Goal: Navigation & Orientation: Find specific page/section

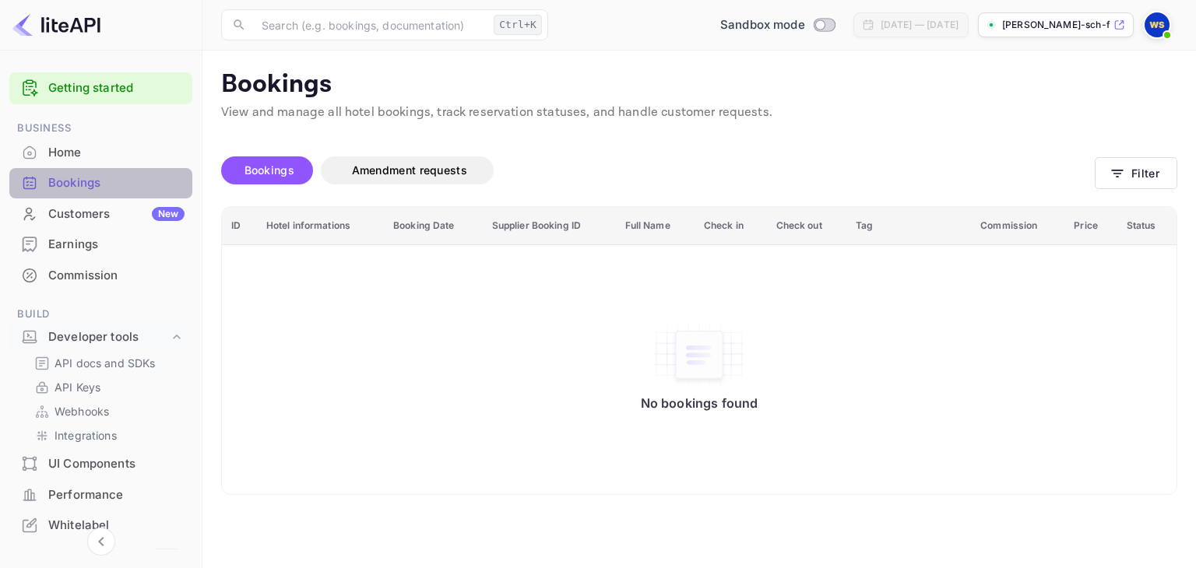
click at [102, 173] on div "Bookings" at bounding box center [100, 183] width 183 height 30
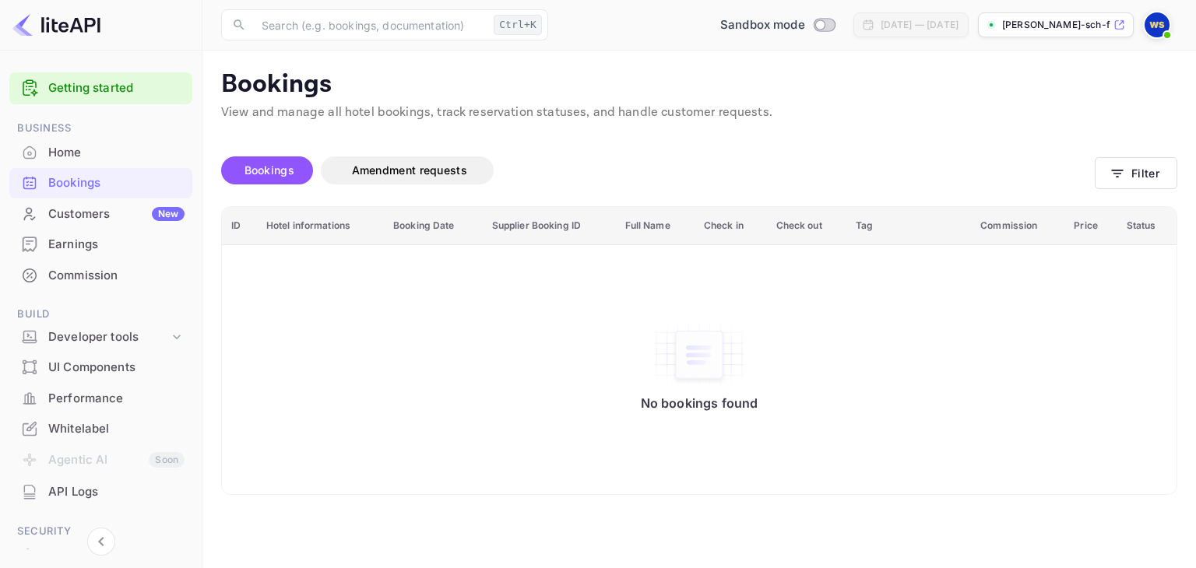
click at [65, 221] on div "Customers New" at bounding box center [116, 214] width 136 height 18
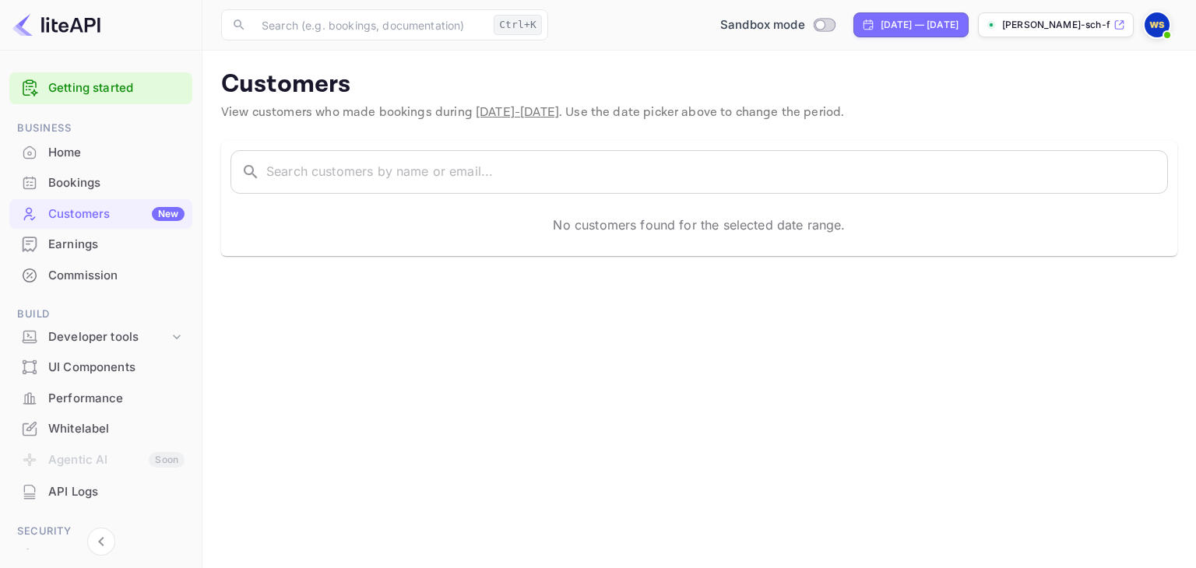
click at [57, 188] on div "Bookings" at bounding box center [116, 183] width 136 height 18
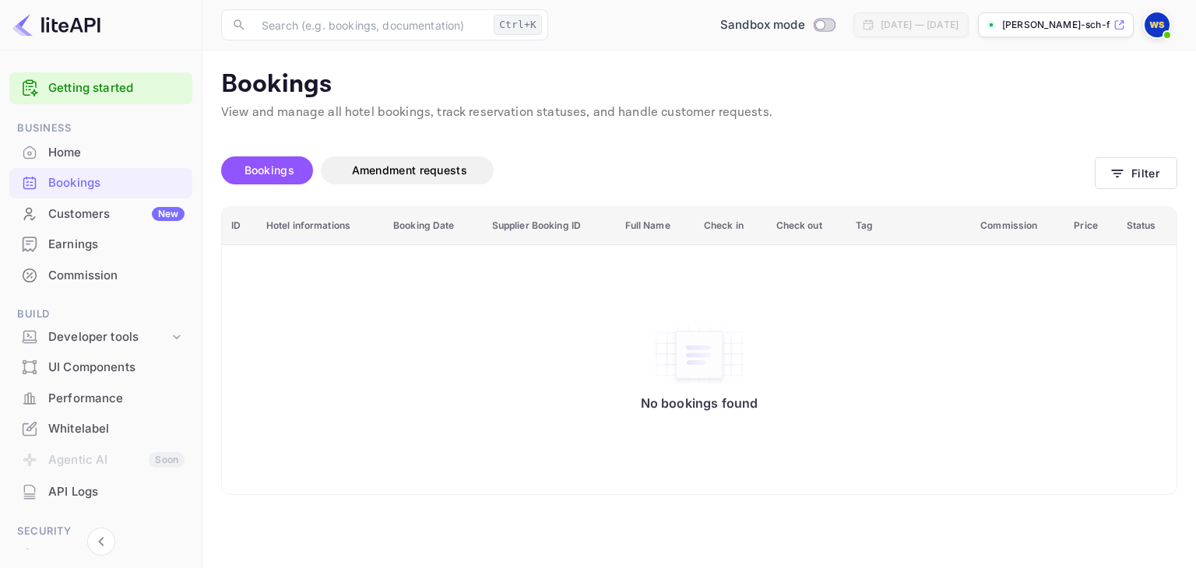
click at [1157, 22] on img at bounding box center [1156, 24] width 25 height 25
click at [1157, 22] on div at bounding box center [598, 284] width 1196 height 568
click at [142, 191] on div "Bookings" at bounding box center [100, 183] width 183 height 30
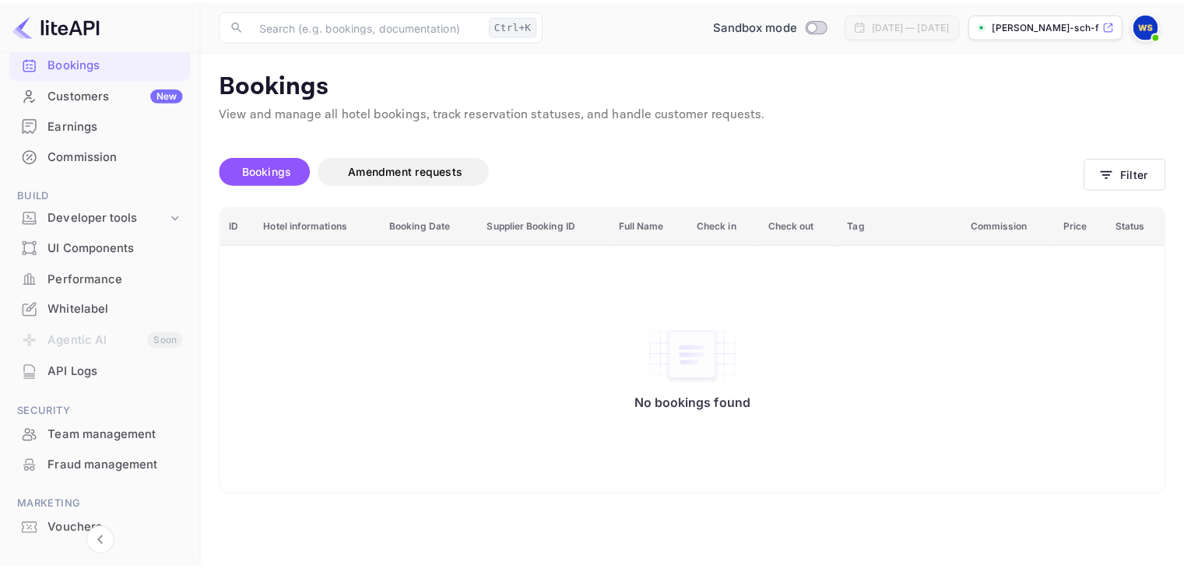
scroll to position [182, 0]
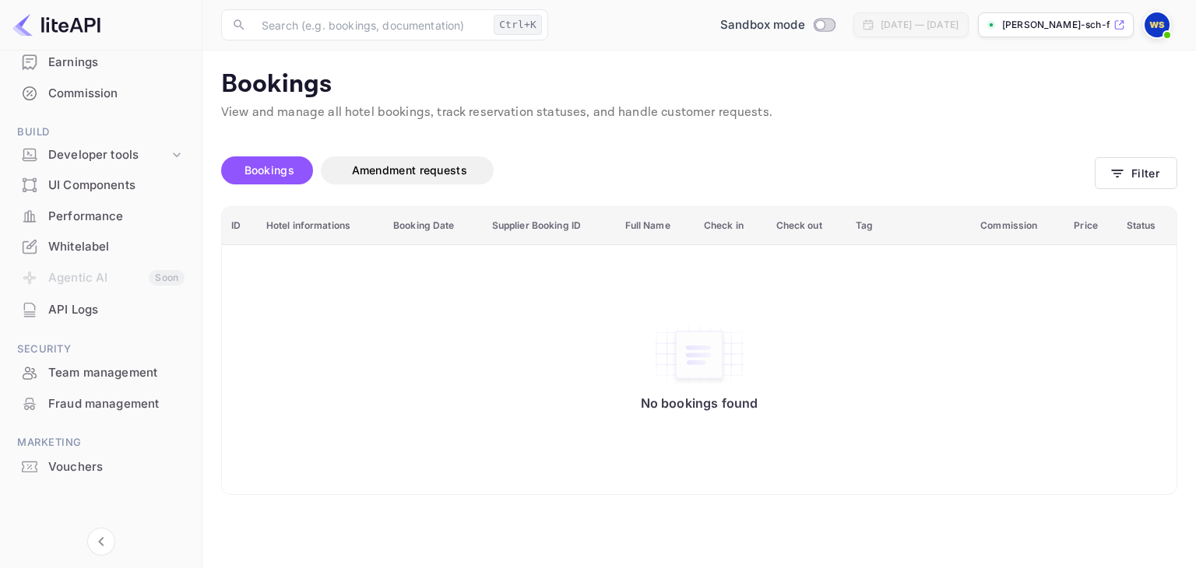
click at [130, 311] on div "API Logs" at bounding box center [116, 310] width 136 height 18
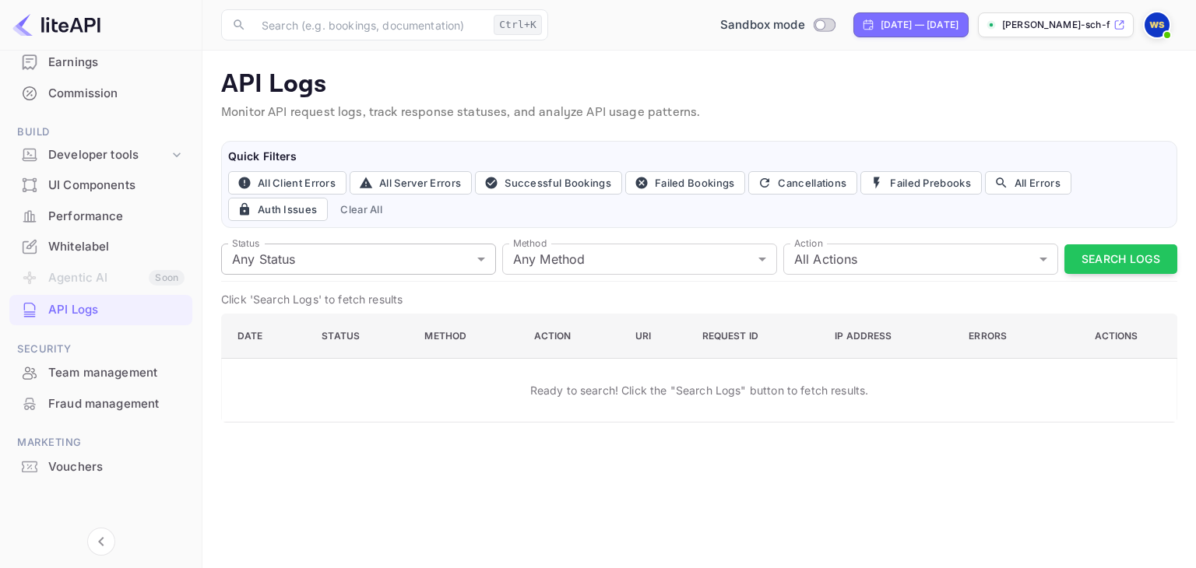
click at [314, 256] on body "Getting started Business Home Bookings Customers New Earnings Commission Build …" at bounding box center [598, 284] width 1196 height 568
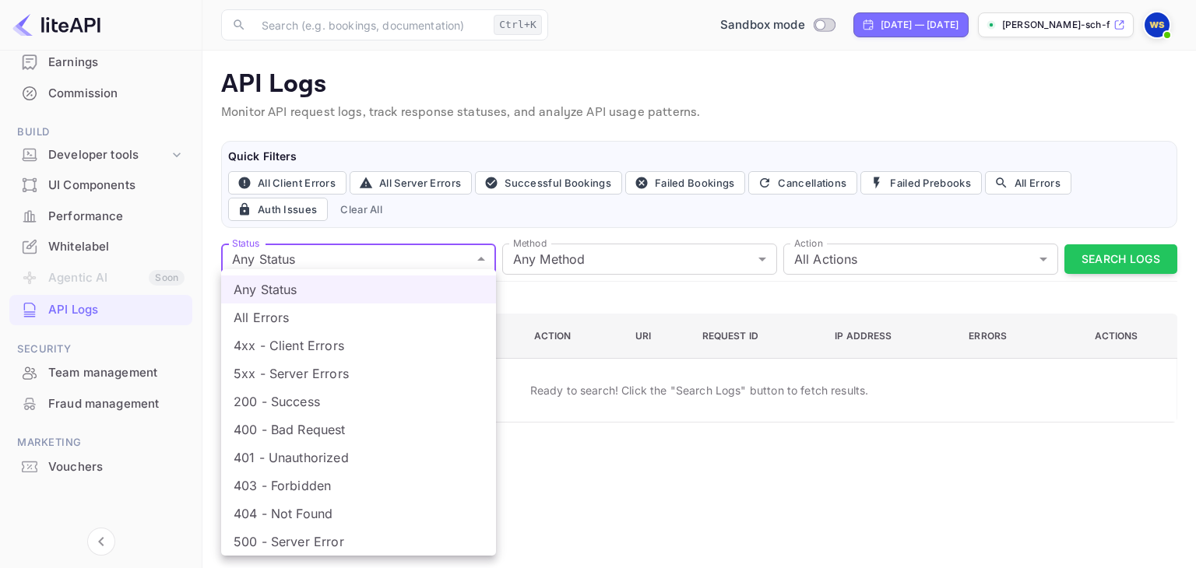
click at [301, 255] on div at bounding box center [598, 284] width 1196 height 568
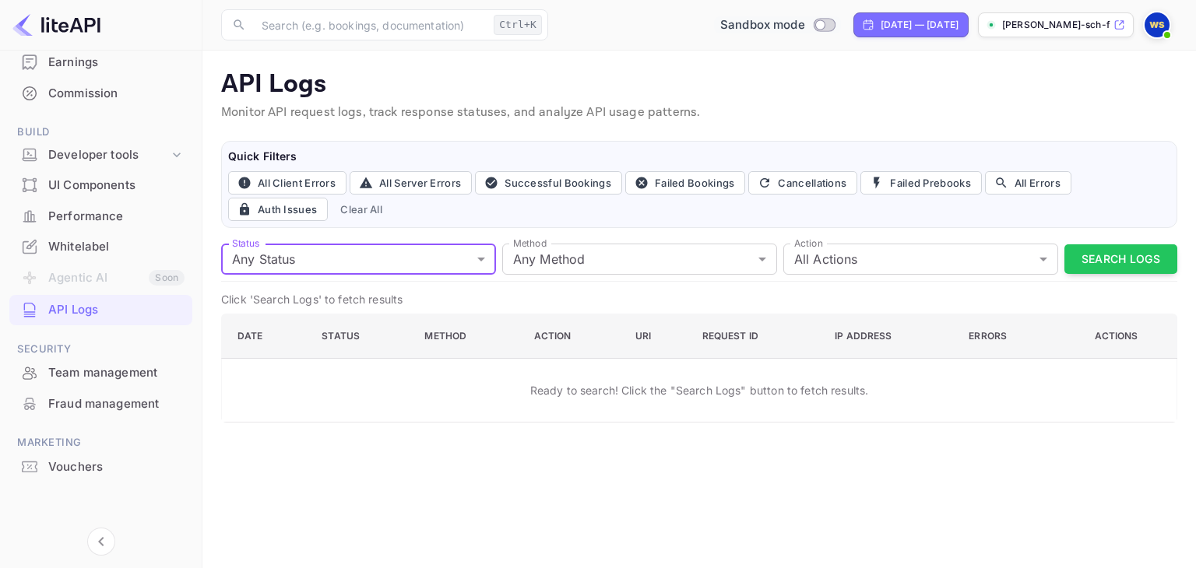
click at [804, 23] on input "Switch to Production mode" at bounding box center [819, 24] width 31 height 10
checkbox input "false"
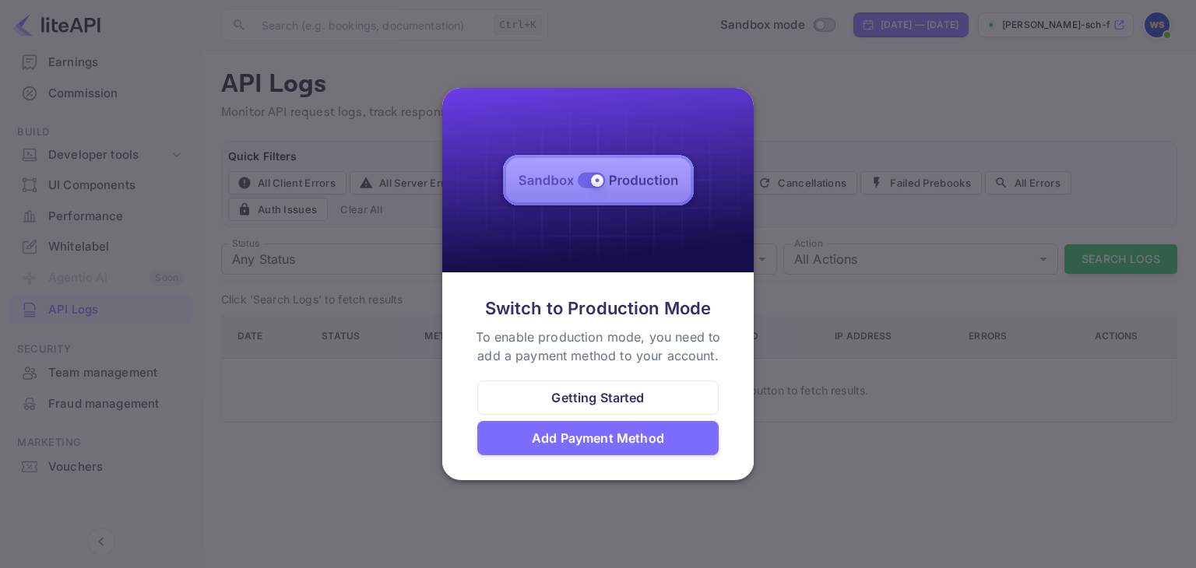
click at [771, 79] on div at bounding box center [598, 284] width 1196 height 568
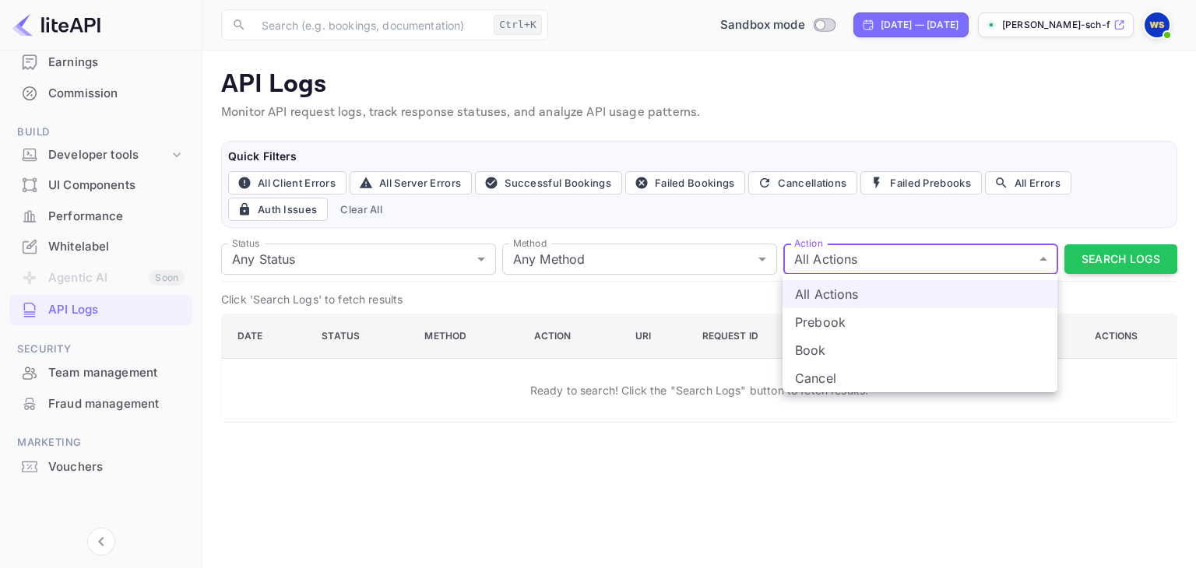
click at [970, 259] on body "Getting started Business Home Bookings Customers New Earnings Commission Build …" at bounding box center [598, 284] width 1196 height 568
click at [920, 317] on li "Prebook" at bounding box center [919, 322] width 275 height 28
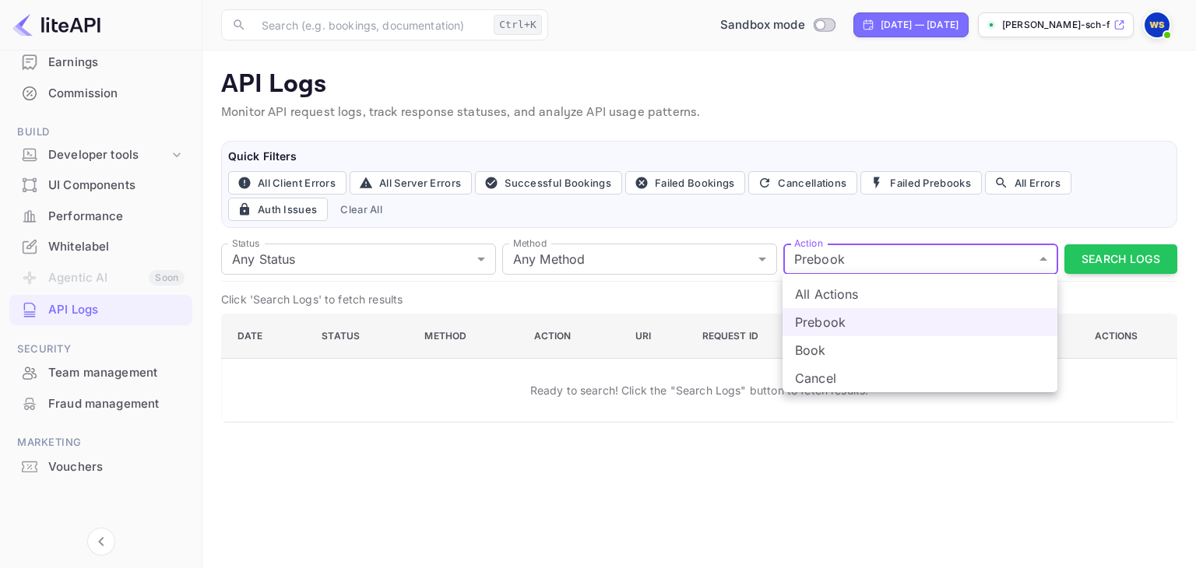
click at [924, 256] on body "Getting started Business Home Bookings Customers New Earnings Commission Build …" at bounding box center [598, 284] width 1196 height 568
click at [1086, 274] on div at bounding box center [598, 284] width 1196 height 568
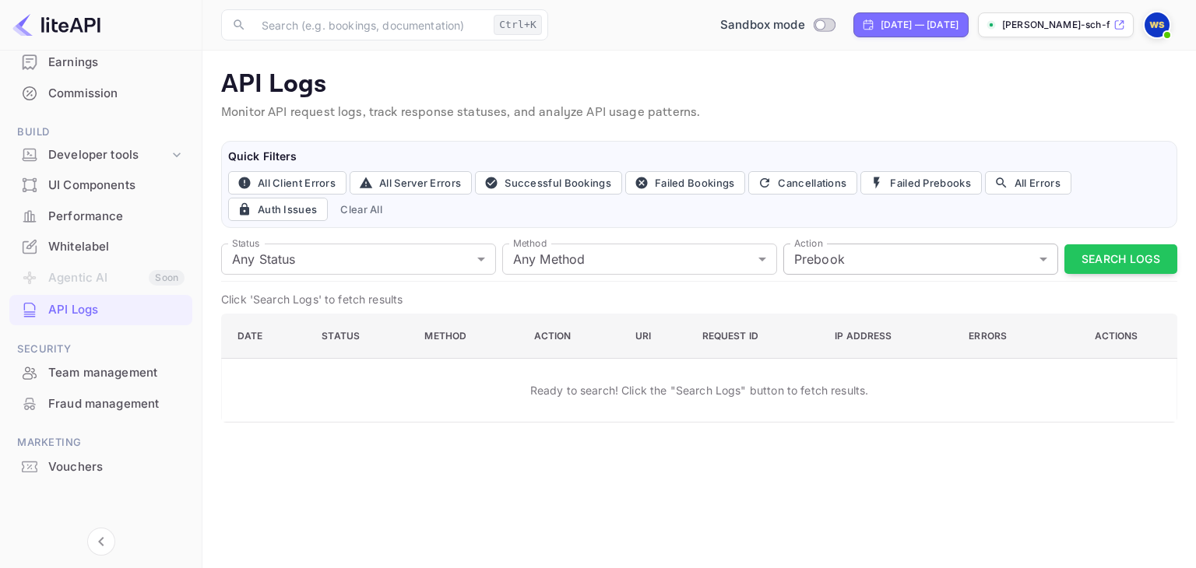
click at [977, 256] on body "Getting started Business Home Bookings Customers New Earnings Commission Build …" at bounding box center [598, 284] width 1196 height 568
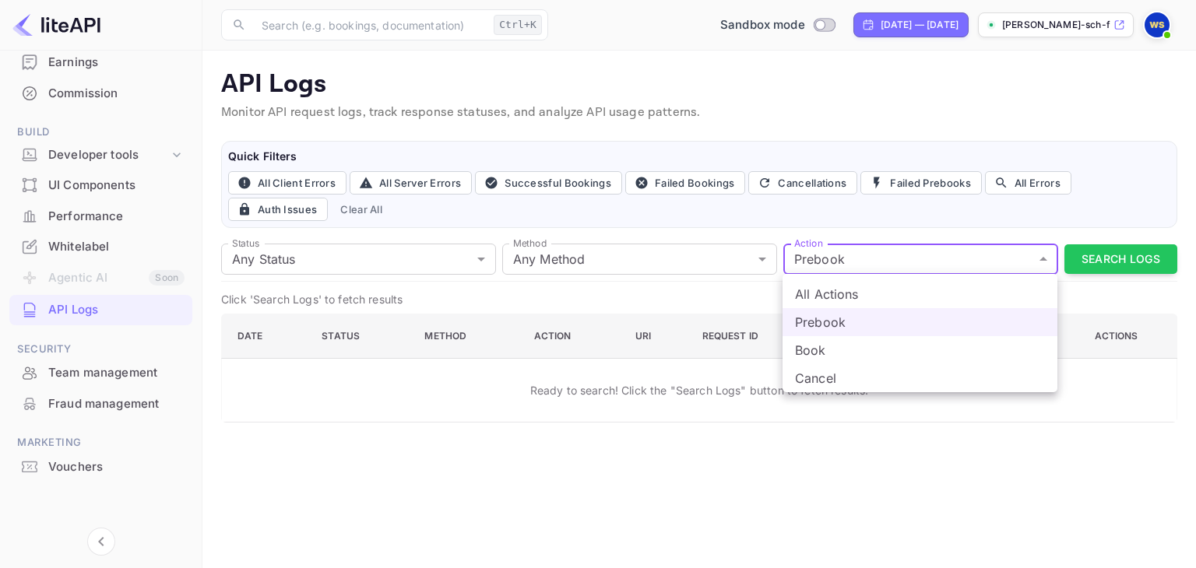
click at [1111, 250] on div at bounding box center [598, 284] width 1196 height 568
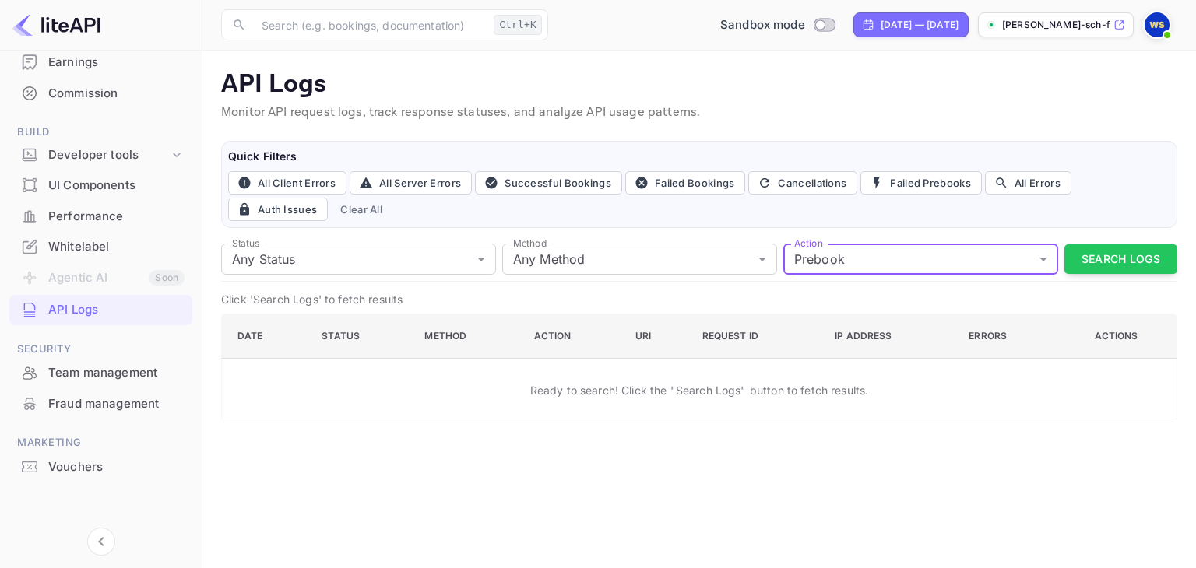
click at [1093, 257] on button "Search Logs" at bounding box center [1120, 259] width 113 height 30
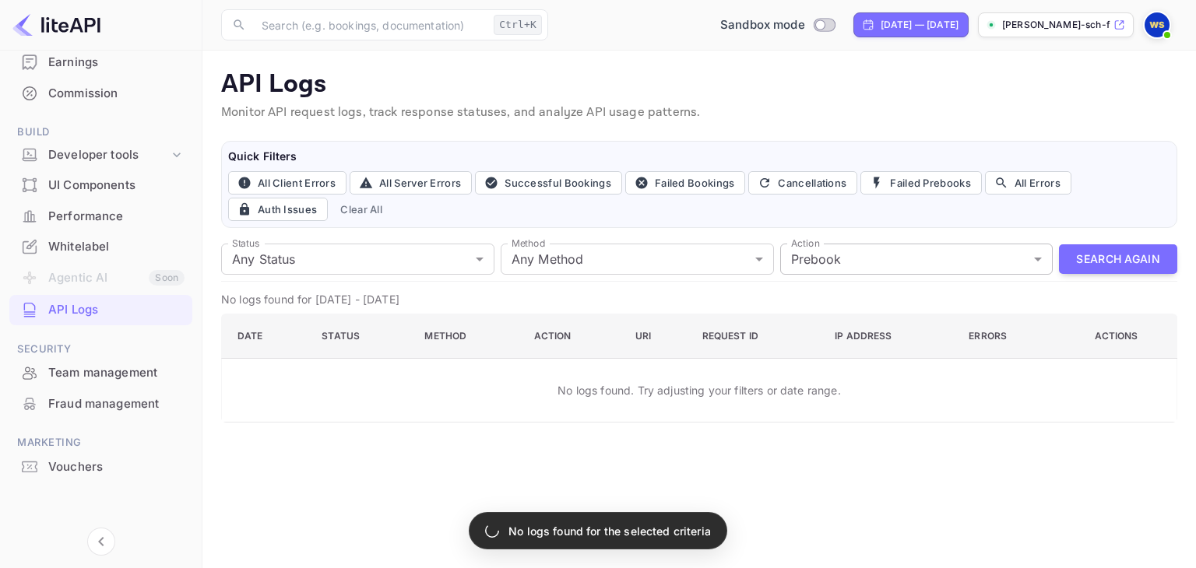
click at [961, 256] on body "Getting started Business Home Bookings Customers New Earnings Commission Build …" at bounding box center [598, 284] width 1196 height 568
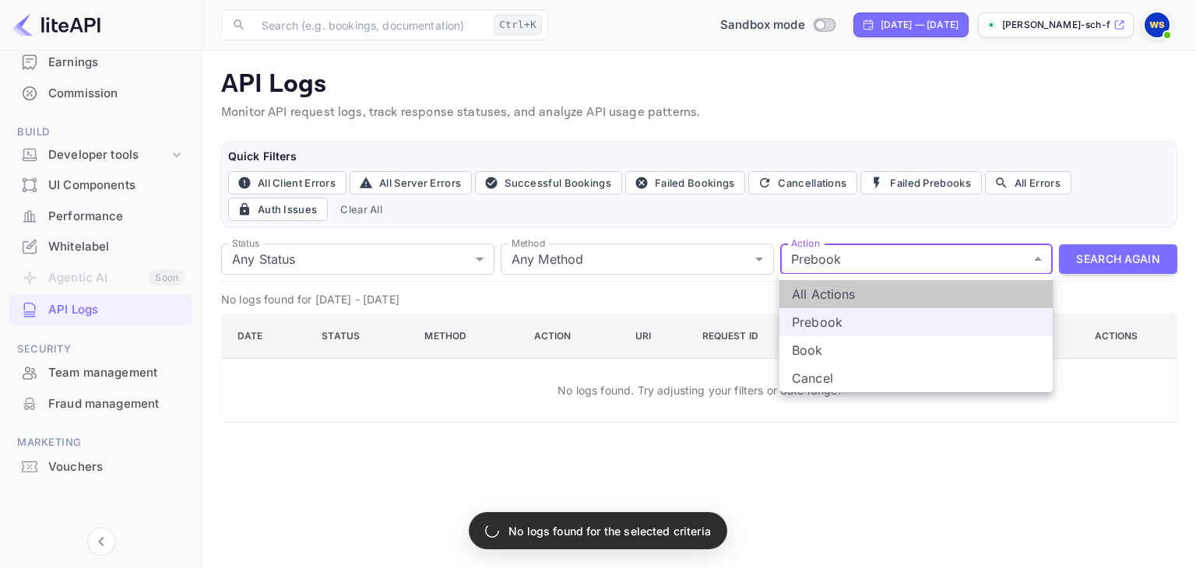
click at [918, 294] on li "All Actions" at bounding box center [915, 294] width 273 height 28
type input "all"
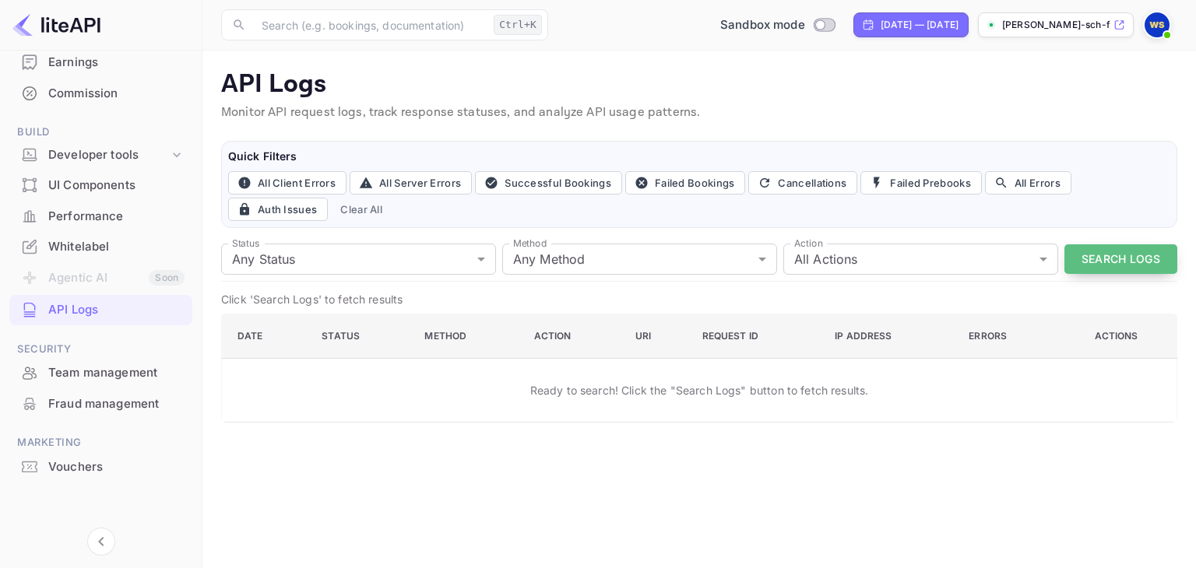
click at [1099, 256] on button "Search Logs" at bounding box center [1120, 259] width 113 height 30
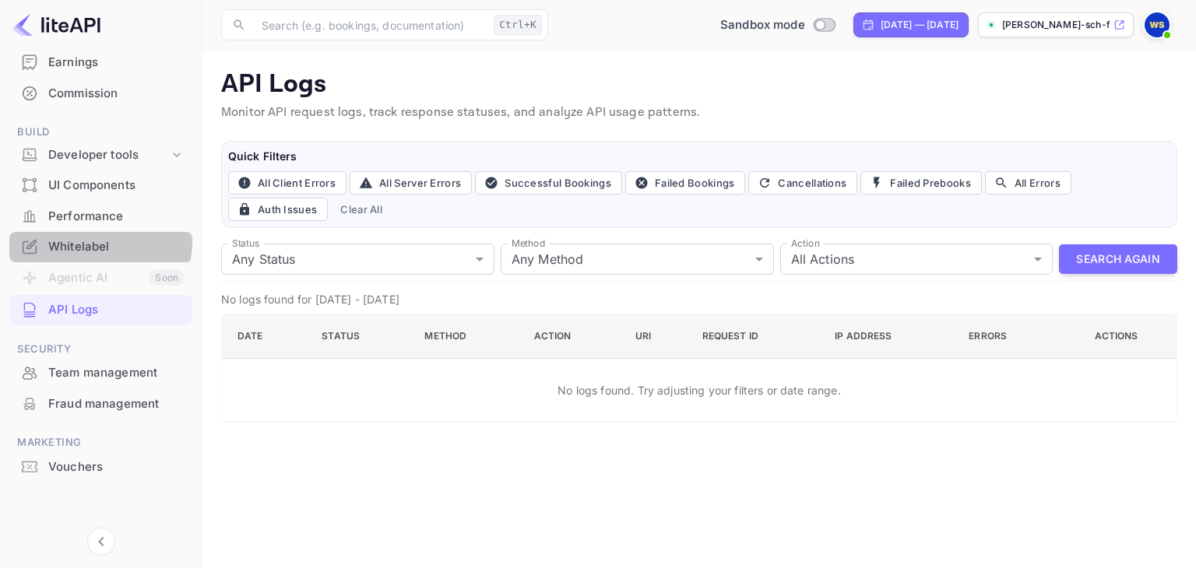
click at [77, 240] on div "Whitelabel" at bounding box center [116, 247] width 136 height 18
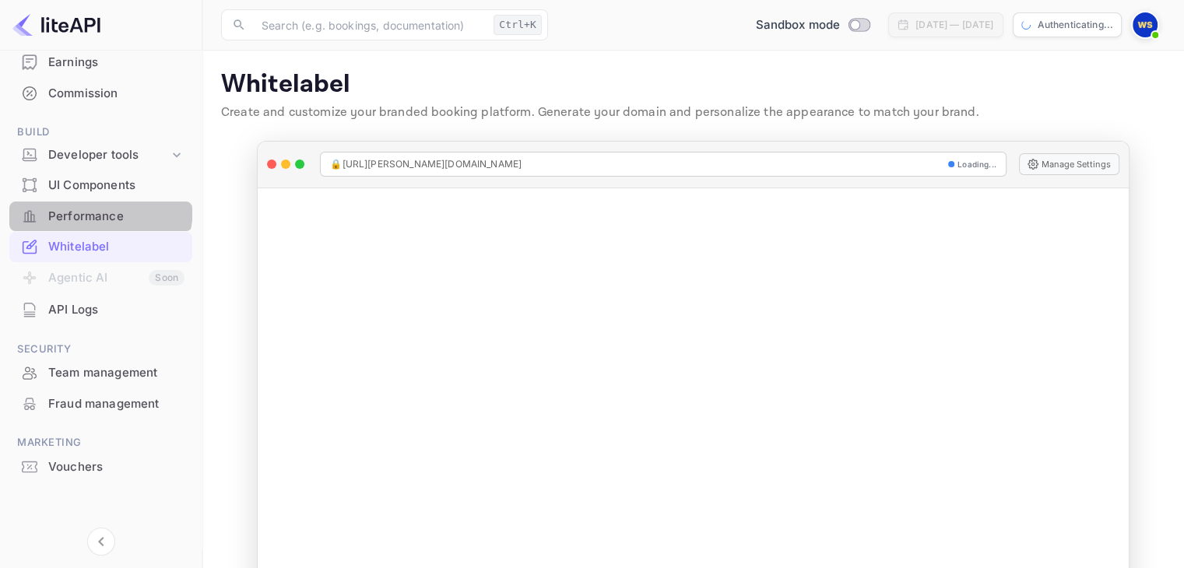
click at [90, 209] on div "Performance" at bounding box center [116, 217] width 136 height 18
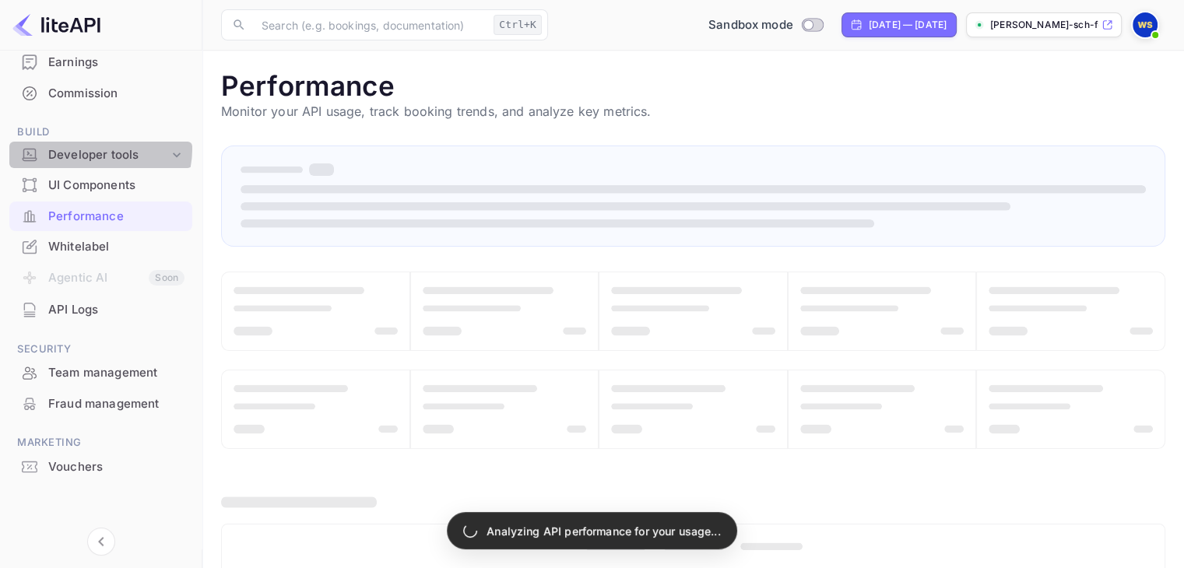
click at [97, 149] on div "Developer tools" at bounding box center [108, 155] width 121 height 18
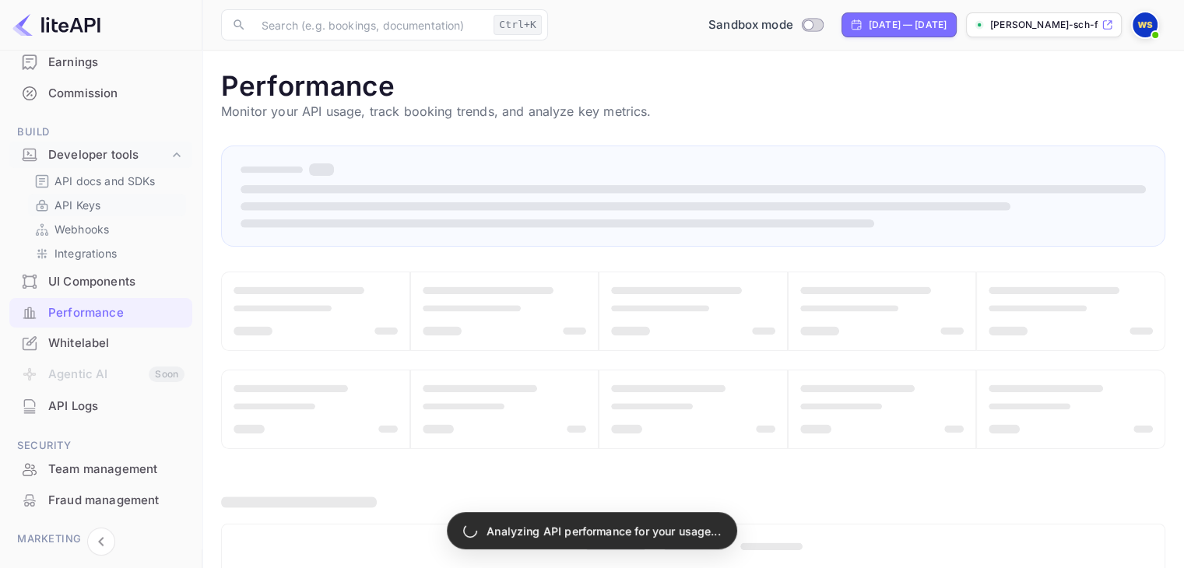
click at [75, 206] on p "API Keys" at bounding box center [77, 205] width 46 height 16
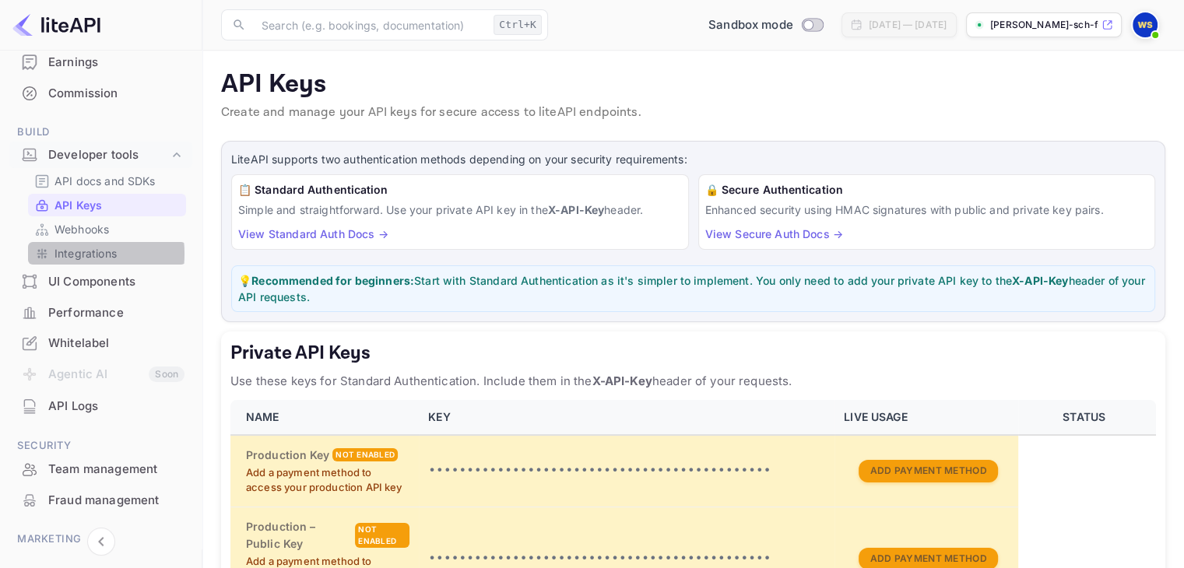
click at [63, 253] on p "Integrations" at bounding box center [85, 253] width 62 height 16
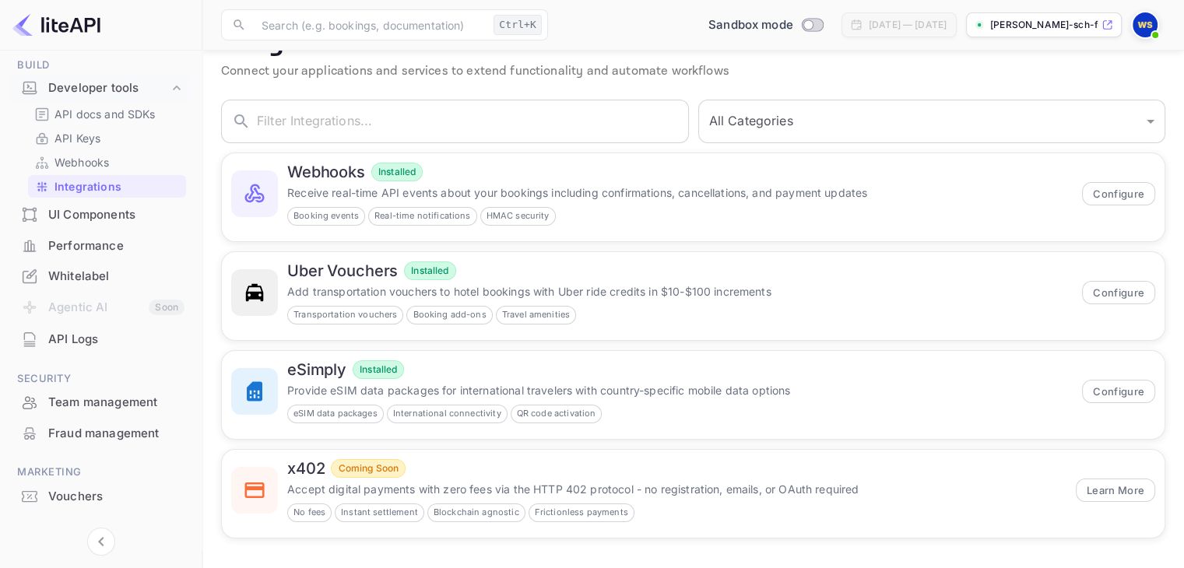
scroll to position [279, 0]
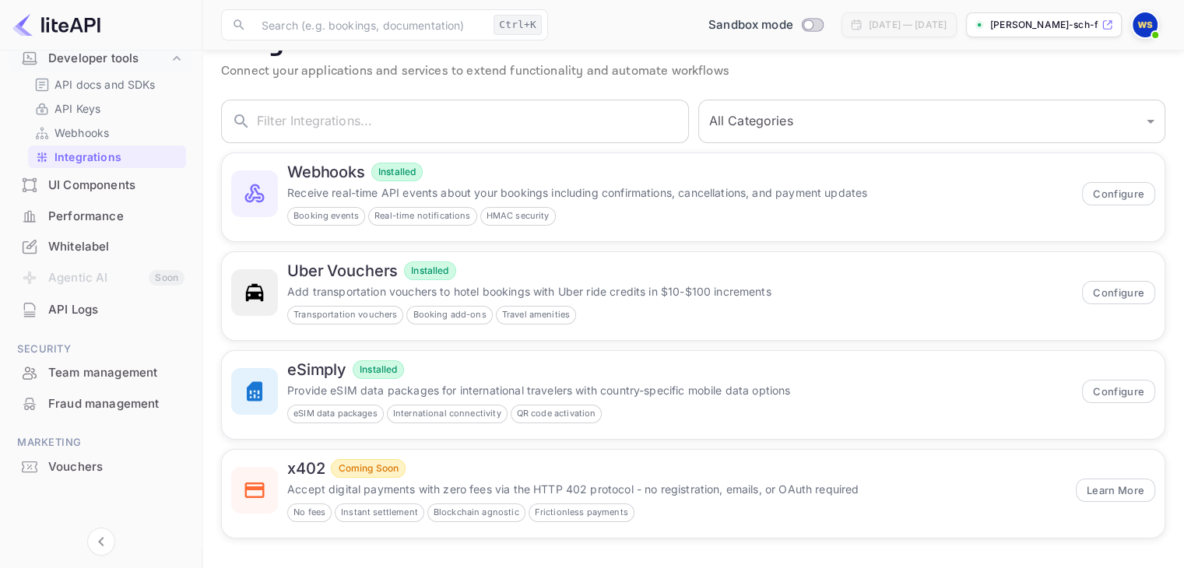
click at [83, 202] on div "Performance" at bounding box center [100, 217] width 183 height 30
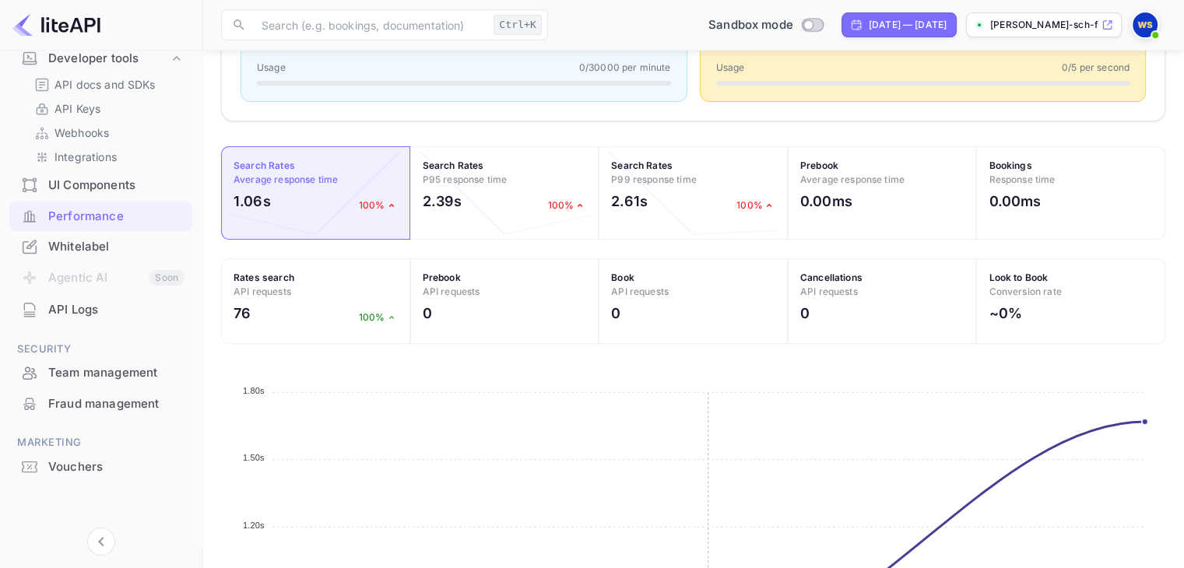
scroll to position [489, 0]
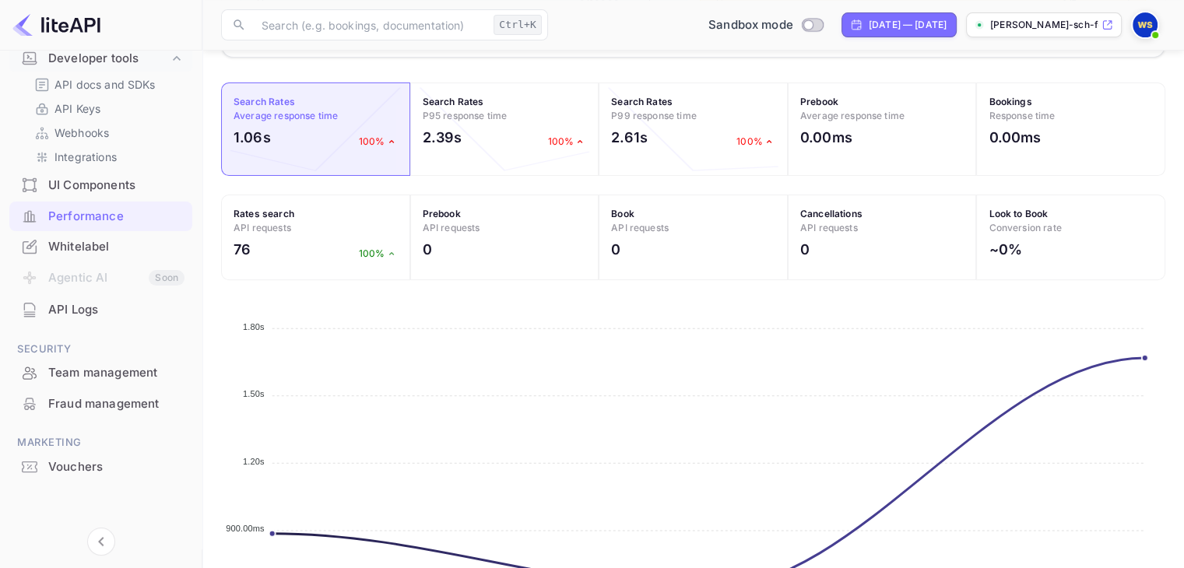
click at [364, 146] on p "100%" at bounding box center [378, 142] width 39 height 14
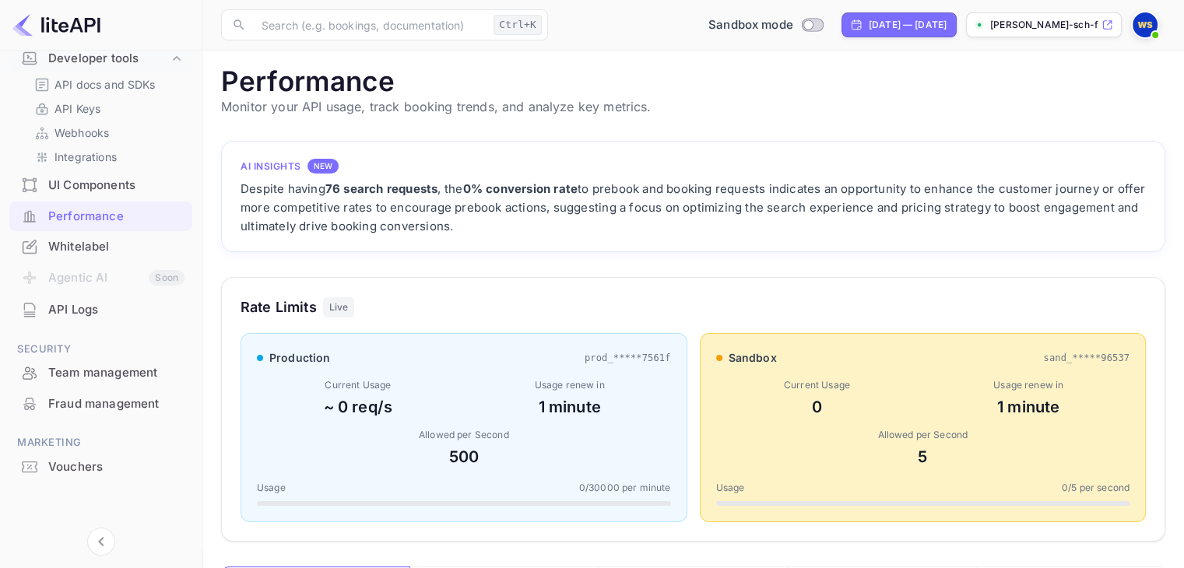
scroll to position [0, 0]
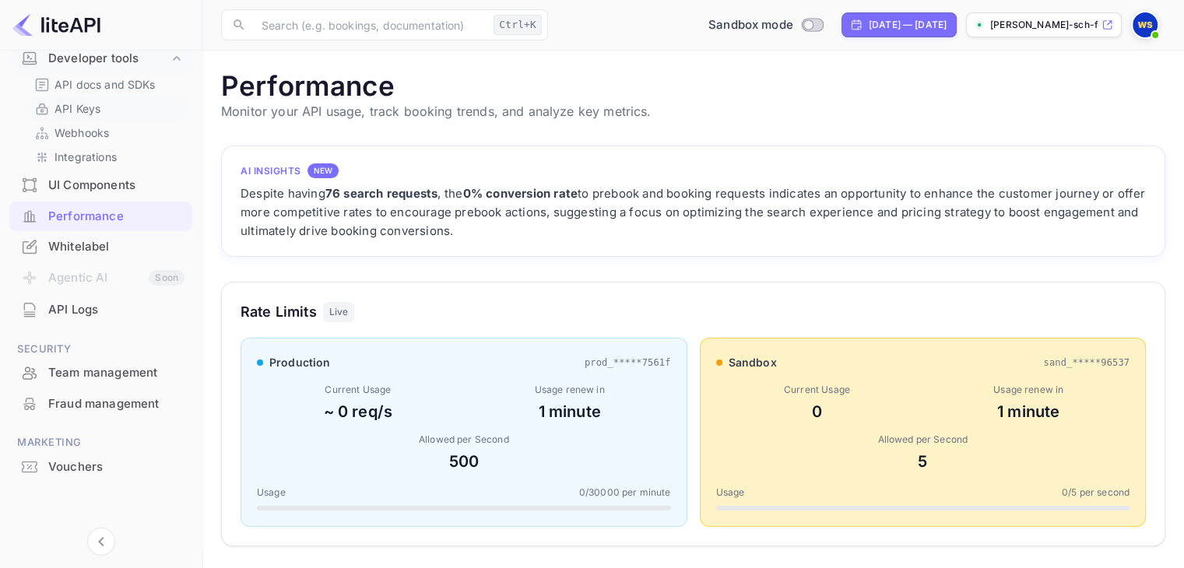
click at [82, 97] on div "API Keys" at bounding box center [107, 108] width 158 height 23
click at [77, 108] on p "API Keys" at bounding box center [77, 108] width 46 height 16
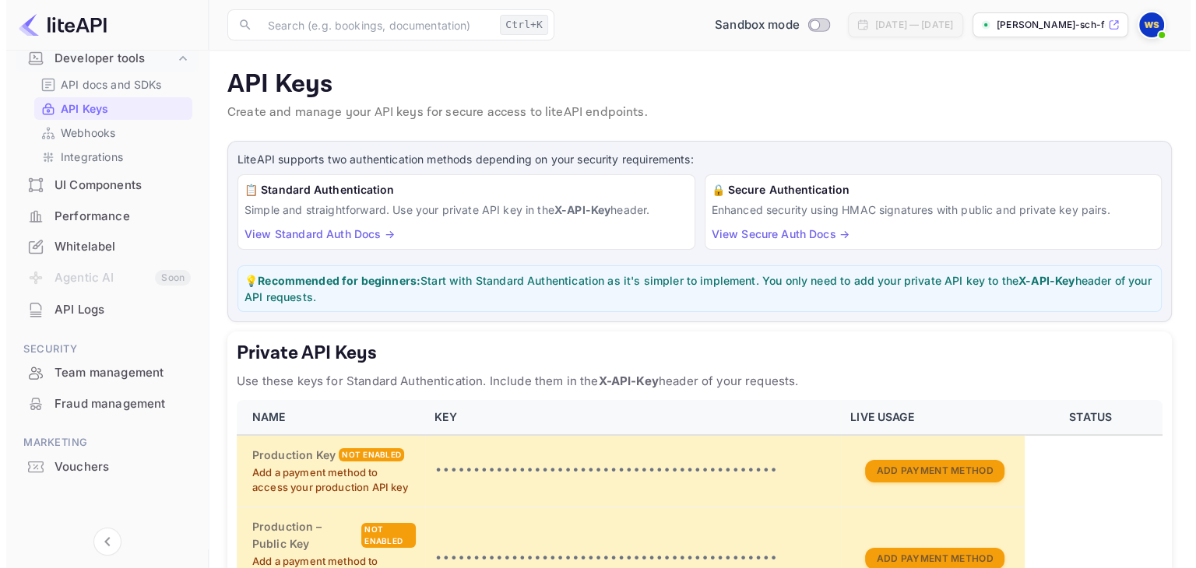
scroll to position [123, 0]
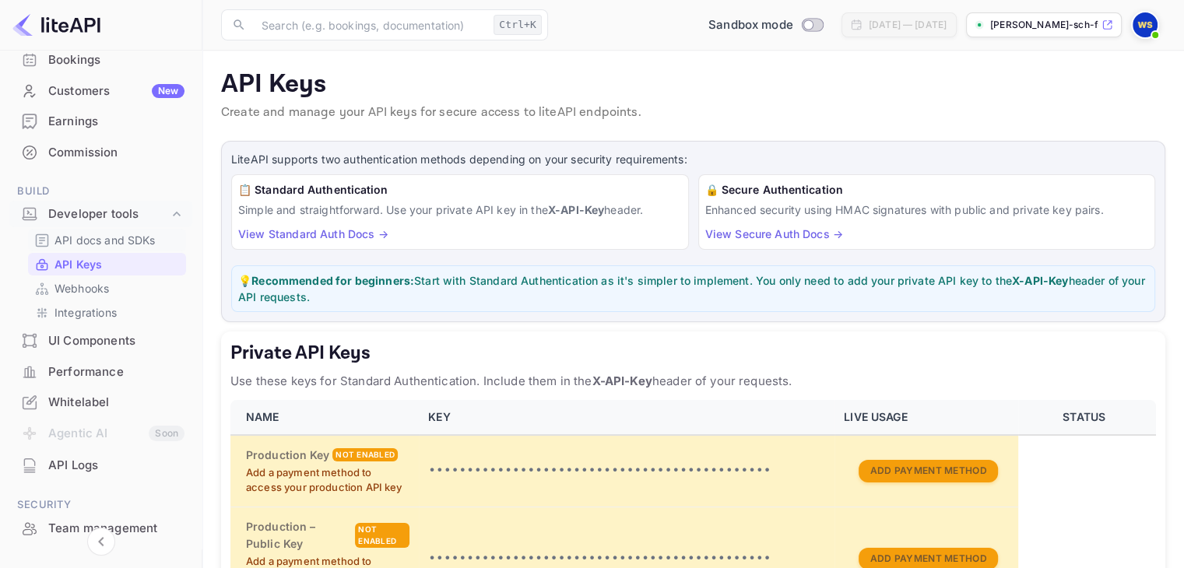
click at [103, 244] on p "API docs and SDKs" at bounding box center [104, 240] width 101 height 16
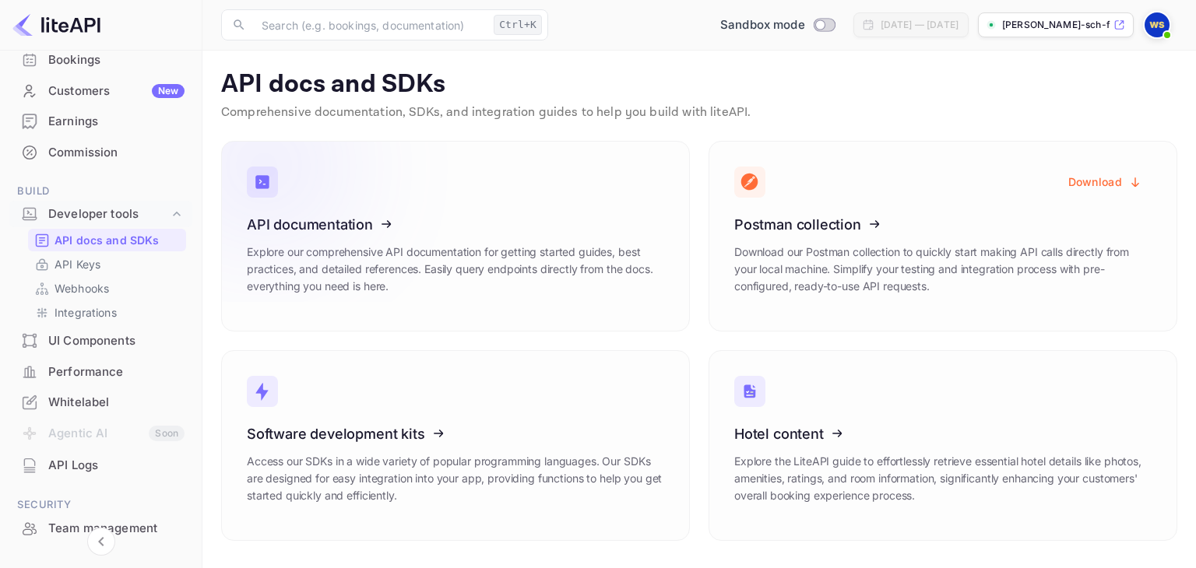
click at [341, 232] on icon at bounding box center [343, 222] width 242 height 160
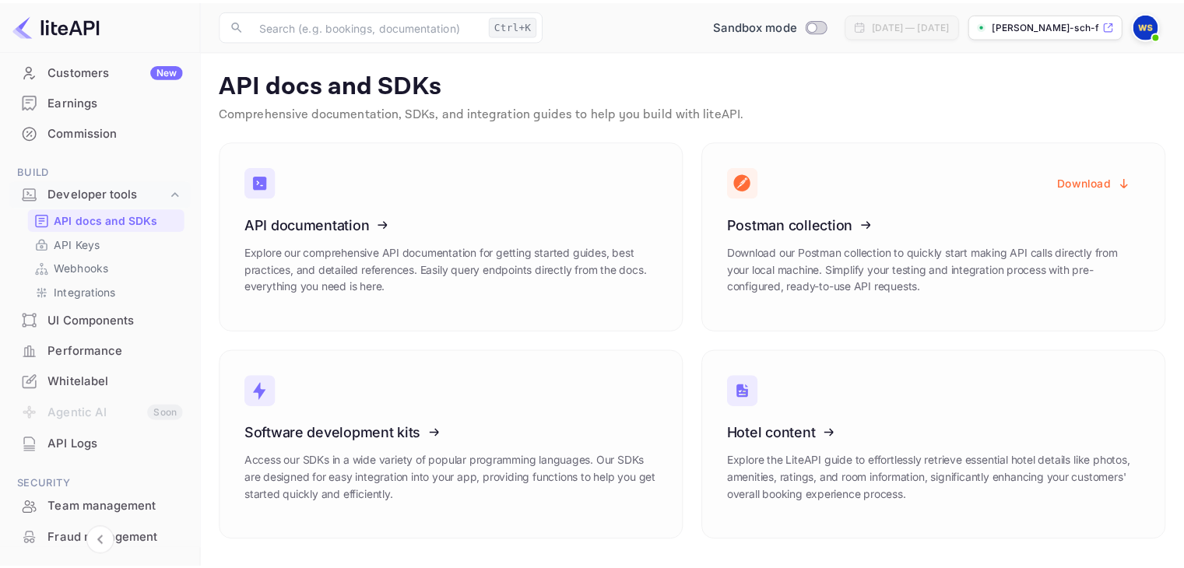
scroll to position [123, 0]
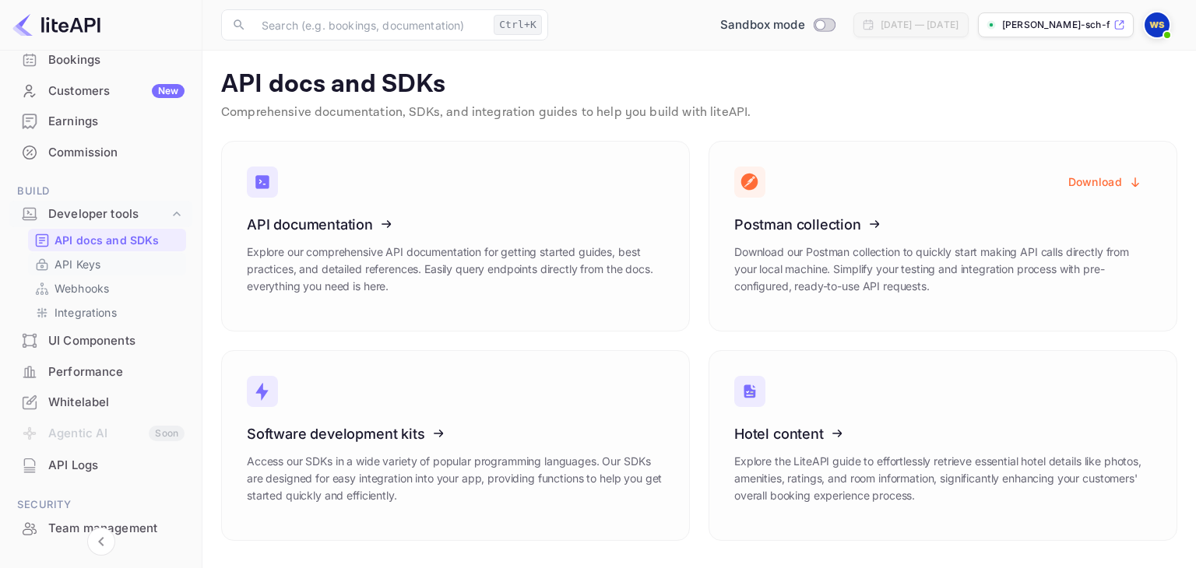
click at [78, 262] on p "API Keys" at bounding box center [77, 264] width 46 height 16
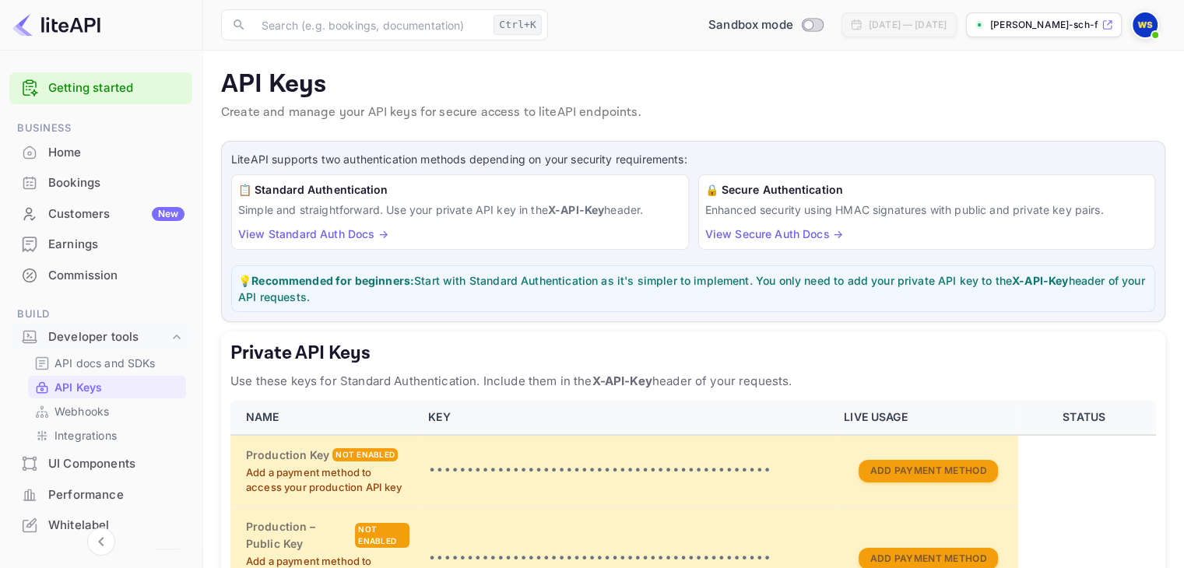
click at [85, 174] on div "Bookings" at bounding box center [116, 183] width 136 height 18
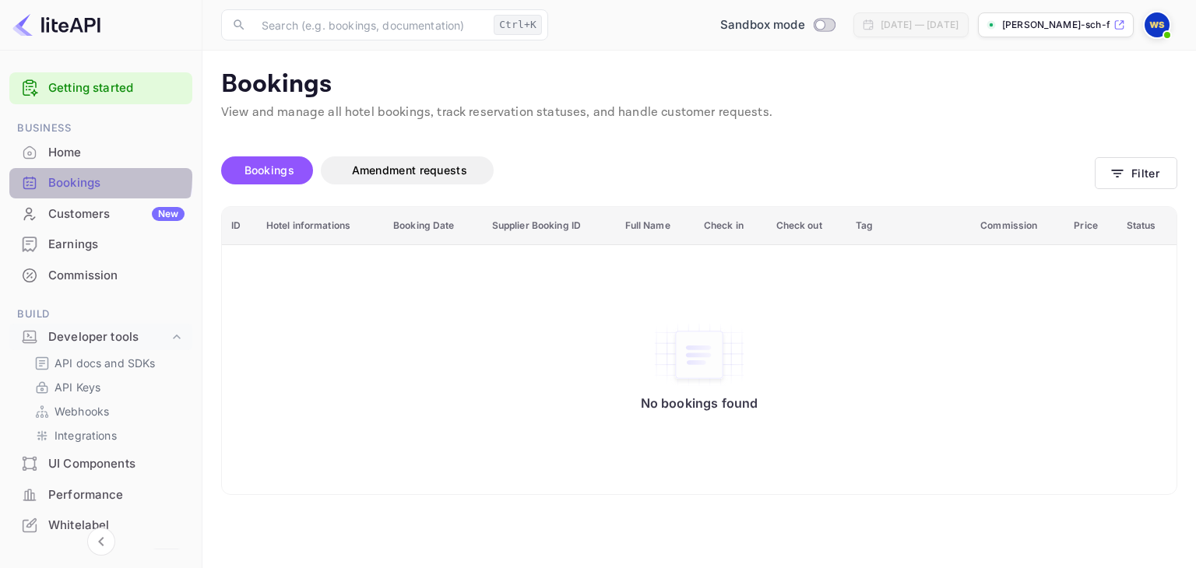
click at [87, 177] on div "Bookings" at bounding box center [116, 183] width 136 height 18
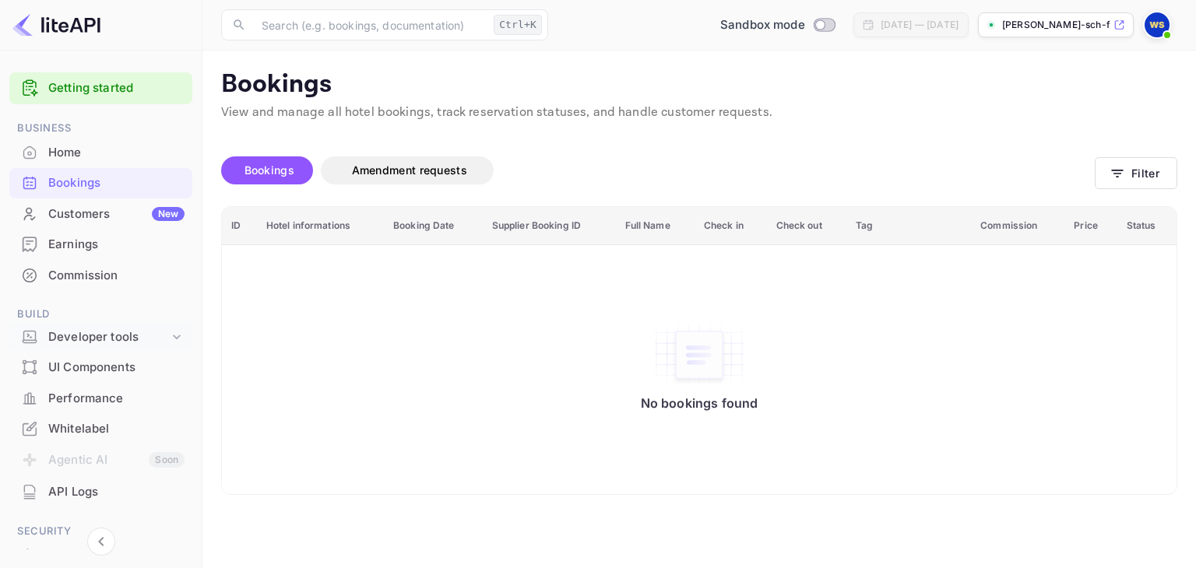
click at [116, 336] on div "Developer tools" at bounding box center [108, 337] width 121 height 18
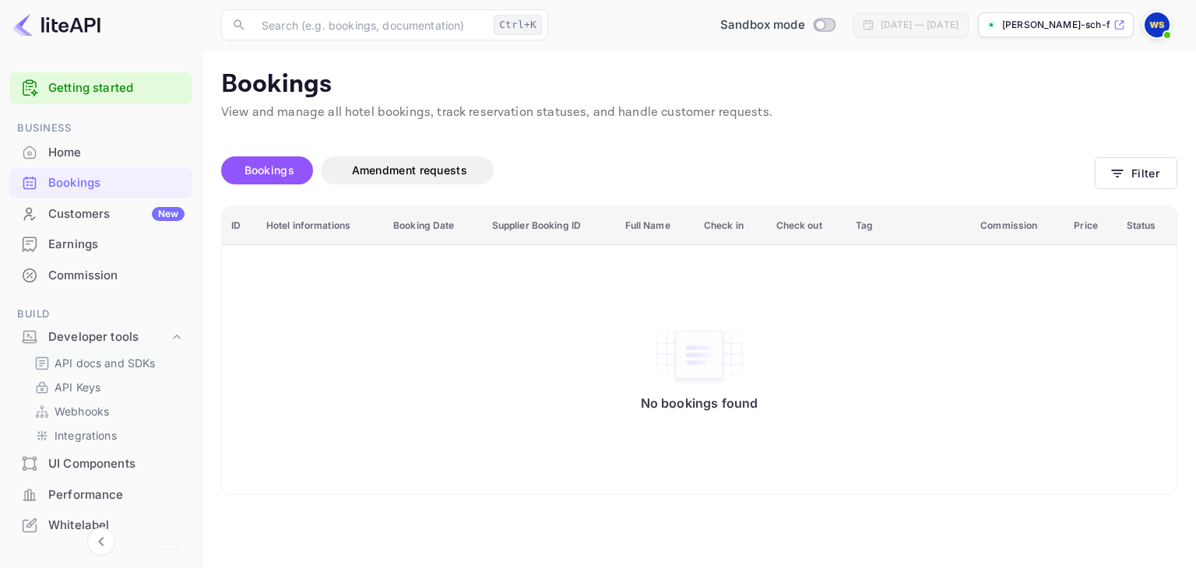
click at [100, 367] on p "API docs and SDKs" at bounding box center [104, 363] width 101 height 16
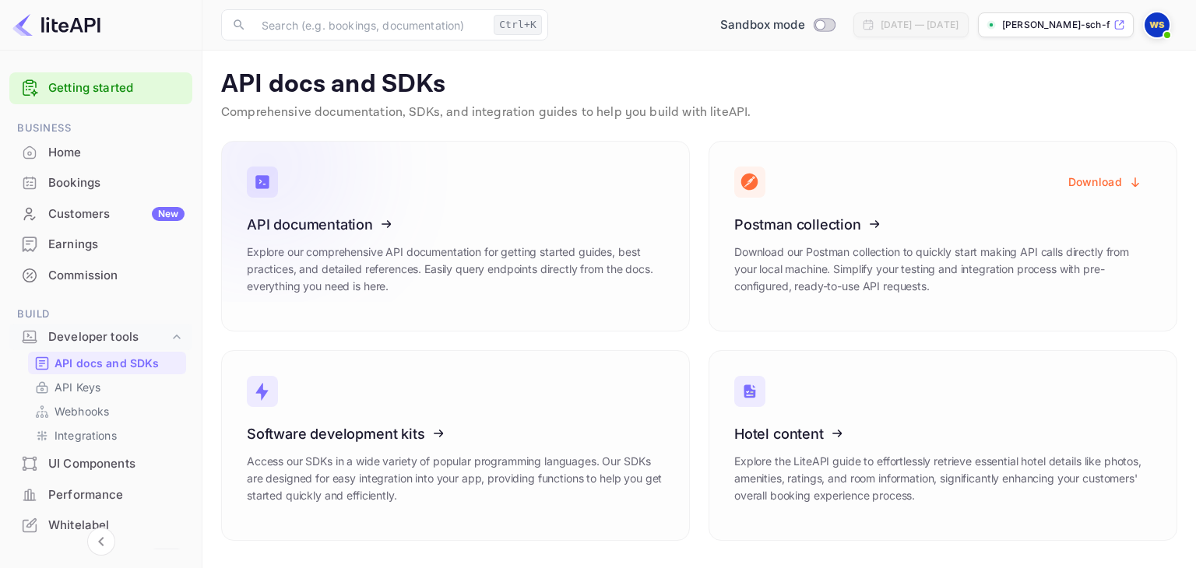
click at [381, 223] on icon at bounding box center [343, 222] width 242 height 160
click at [67, 390] on p "API Keys" at bounding box center [77, 387] width 46 height 16
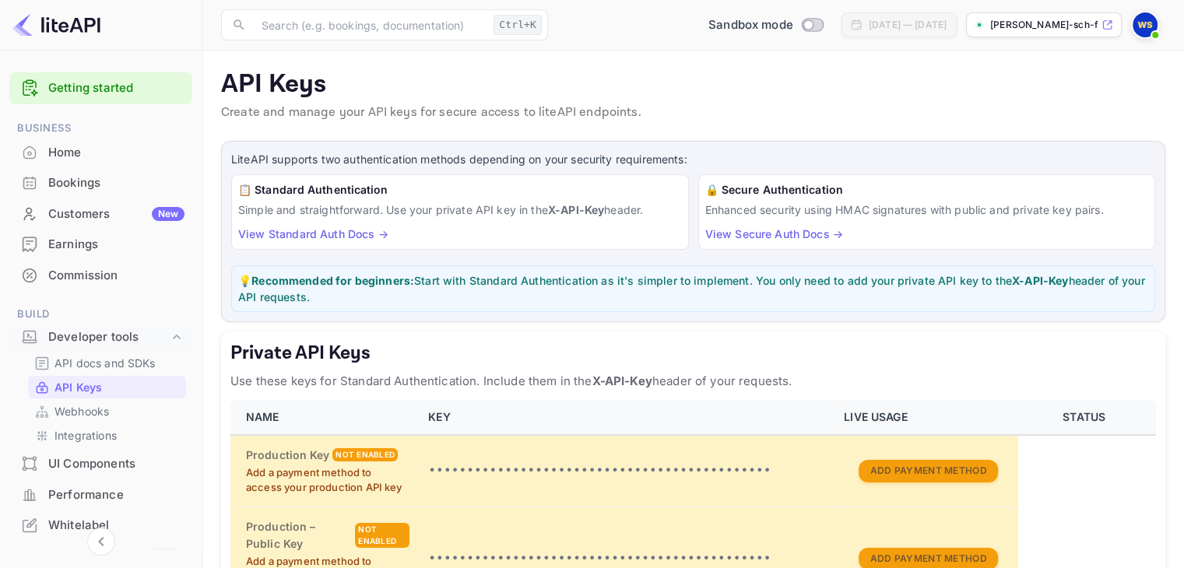
click at [313, 230] on link "View Standard Auth Docs →" at bounding box center [313, 233] width 150 height 13
click at [59, 177] on div "Bookings" at bounding box center [116, 183] width 136 height 18
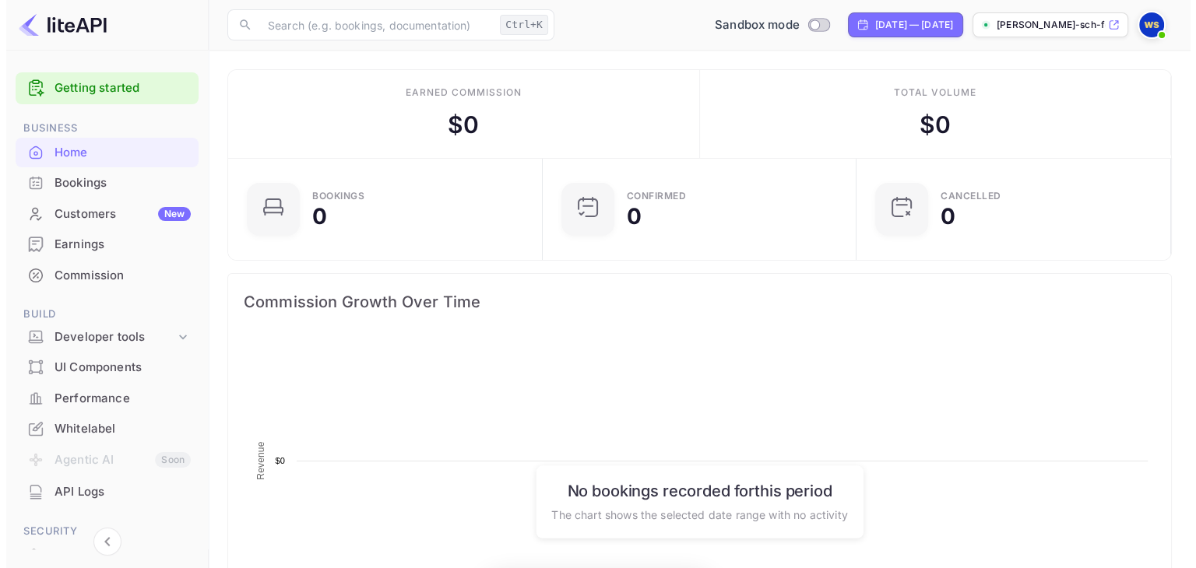
scroll to position [241, 293]
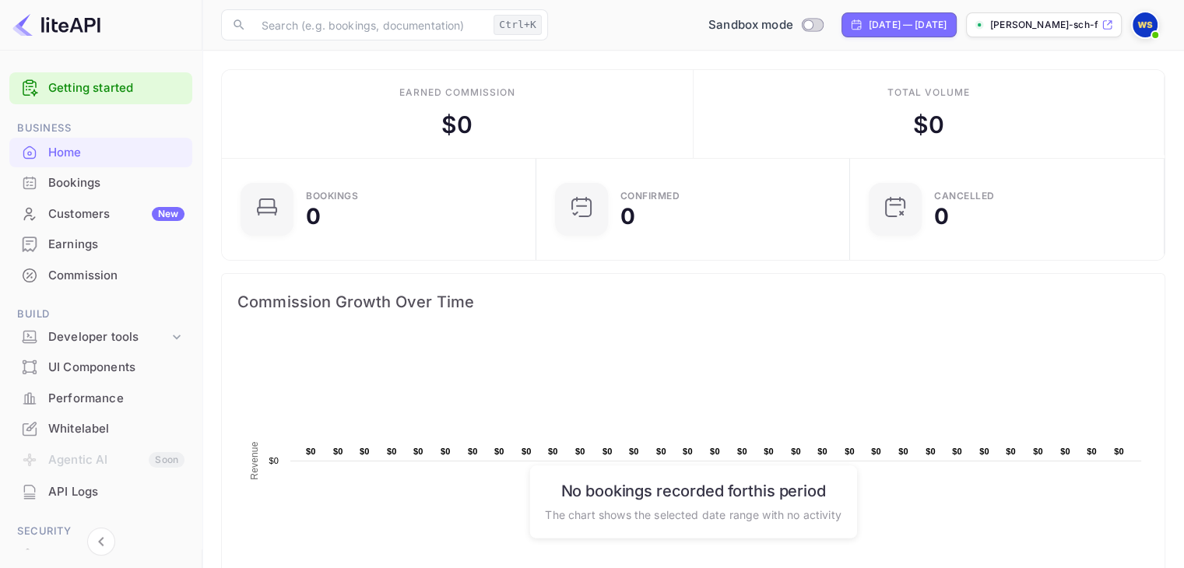
click at [129, 180] on div "Bookings" at bounding box center [116, 183] width 136 height 18
